Goal: Register for event/course: Register for event/course

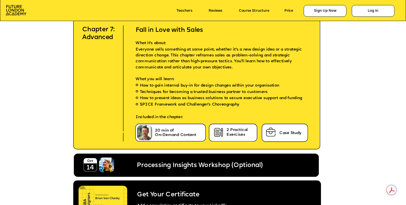
scroll to position [2179, 0]
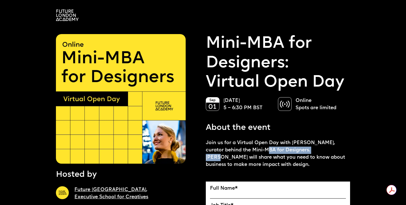
drag, startPoint x: 252, startPoint y: 149, endPoint x: 310, endPoint y: 148, distance: 57.9
click at [310, 148] on p "Join us for a Virtual Open Day with [PERSON_NAME], curator behind the Mini-MBA …" at bounding box center [278, 153] width 144 height 29
drag, startPoint x: 253, startPoint y: 150, endPoint x: 309, endPoint y: 149, distance: 55.6
click at [309, 149] on p "Join us for a Virtual Open Day with [PERSON_NAME], curator behind the Mini-MBA …" at bounding box center [278, 153] width 144 height 29
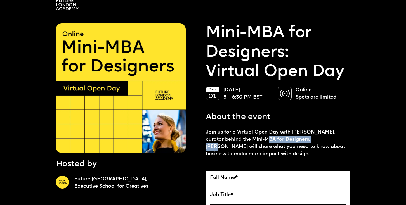
scroll to position [13, 0]
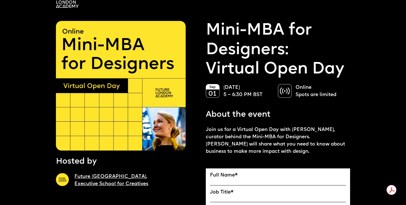
click at [288, 143] on p "Join us for a Virtual Open Day with [PERSON_NAME], curator behind the Mini-MBA …" at bounding box center [278, 140] width 144 height 29
drag, startPoint x: 276, startPoint y: 137, endPoint x: 309, endPoint y: 137, distance: 32.7
click at [309, 137] on p "Join us for a Virtual Open Day with [PERSON_NAME], curator behind the Mini-MBA …" at bounding box center [278, 140] width 144 height 29
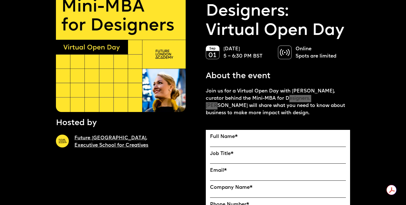
scroll to position [49, 0]
